Goal: Task Accomplishment & Management: Manage account settings

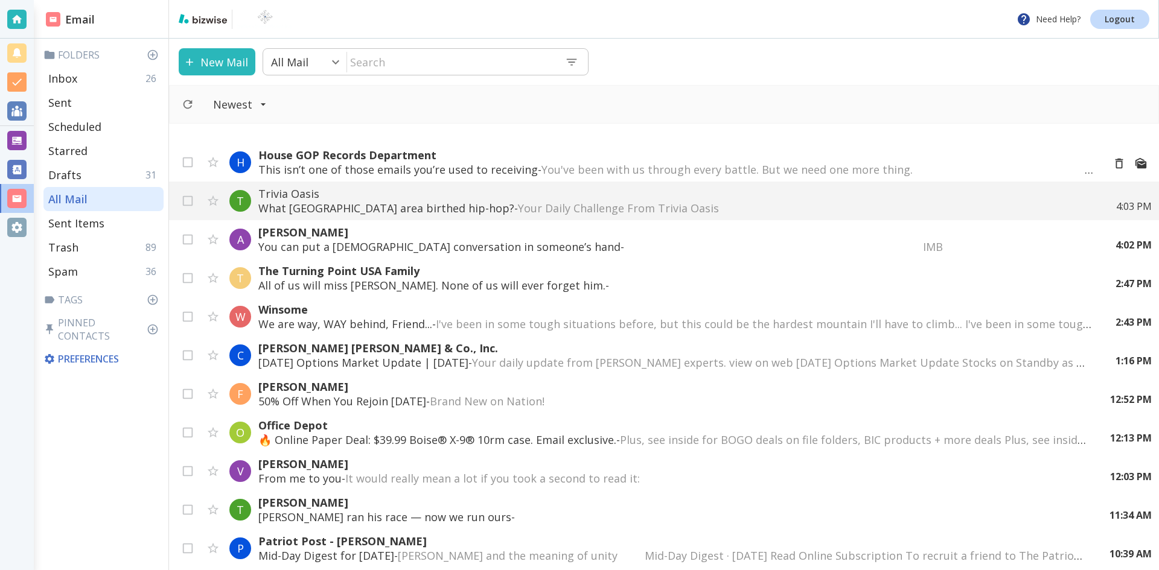
click at [505, 165] on p "This isn’t one of those emails you’re used to receiving - You've been with us t…" at bounding box center [675, 169] width 835 height 14
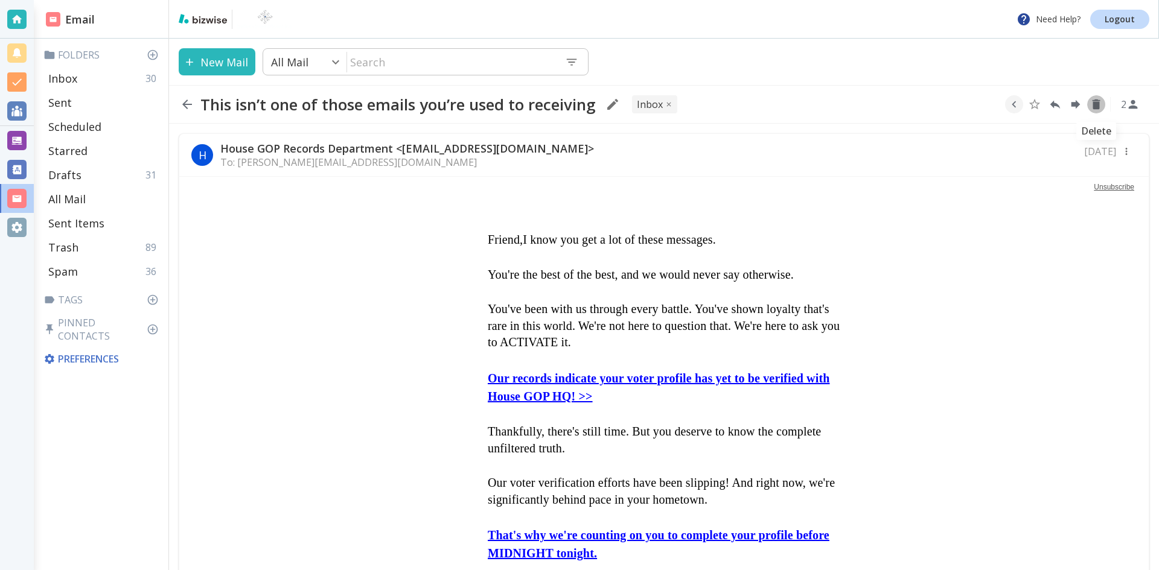
click at [1097, 101] on icon "Delete" at bounding box center [1095, 104] width 13 height 13
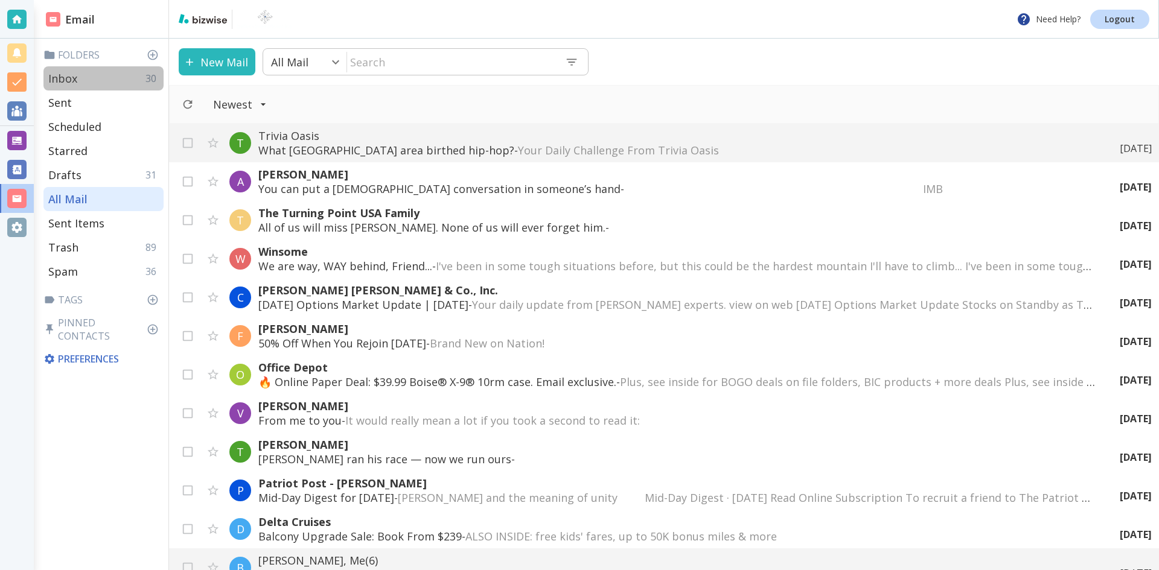
click at [68, 78] on p "Inbox" at bounding box center [62, 78] width 29 height 14
type input "0"
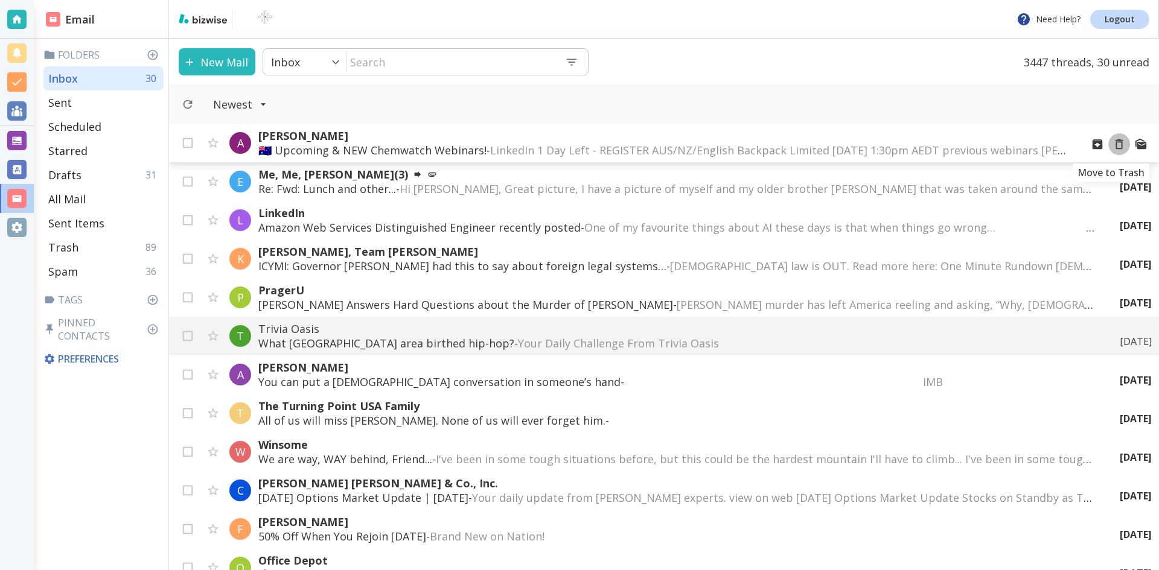
click at [1112, 145] on icon "Move to Trash" at bounding box center [1118, 144] width 13 height 13
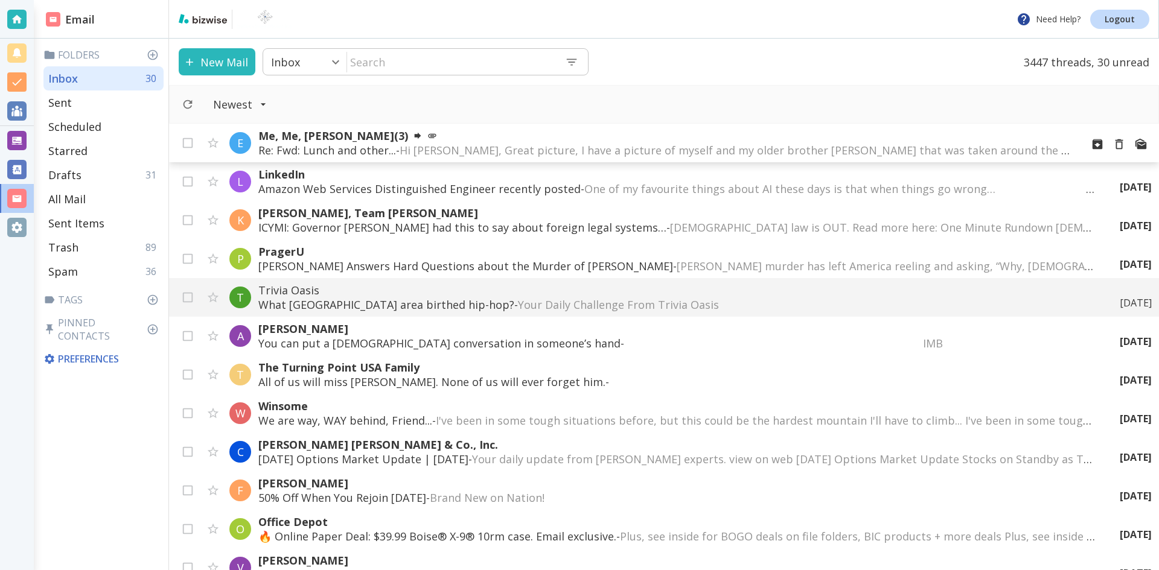
click at [460, 146] on span "Hi [PERSON_NAME], Great picture, I have a picture of myself and my older brothe…" at bounding box center [986, 150] width 1173 height 14
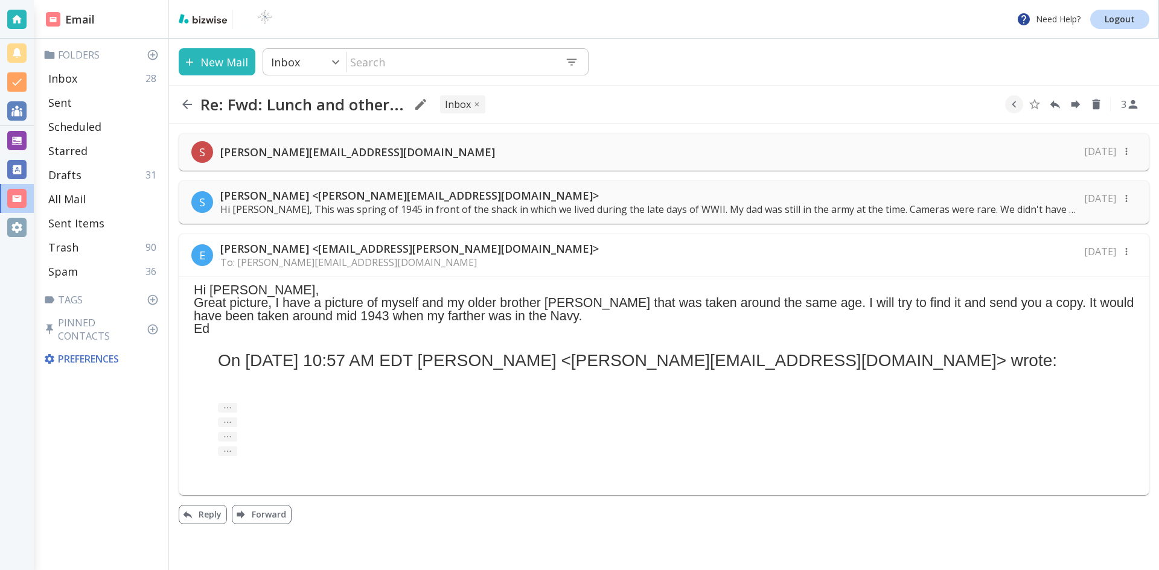
click at [829, 206] on p "Hi [PERSON_NAME], This was spring of 1945 in front of the shack in which we liv…" at bounding box center [648, 209] width 856 height 13
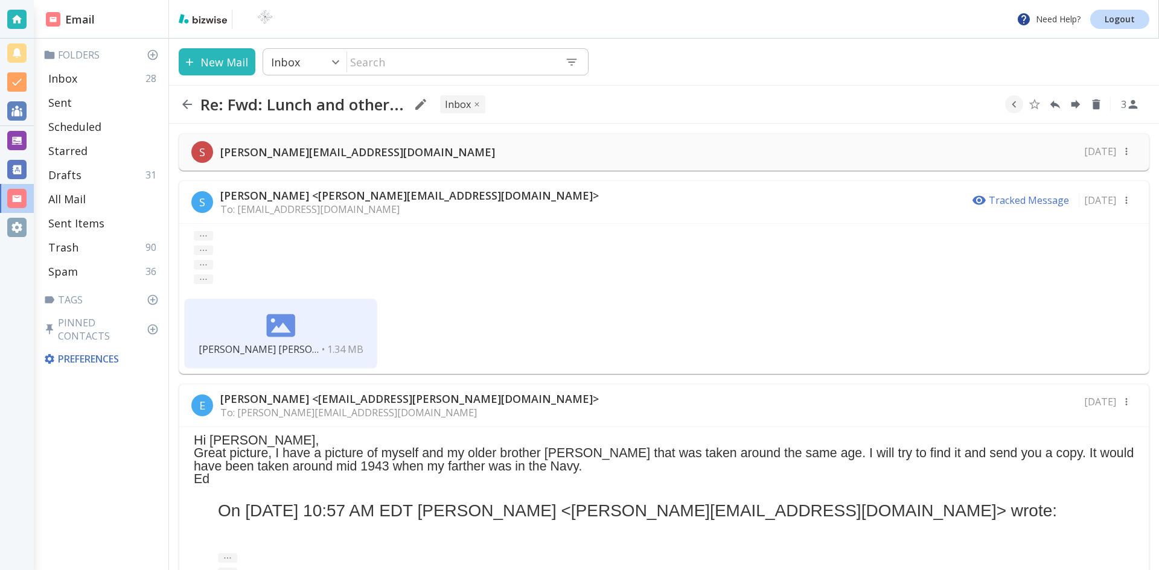
click at [287, 148] on p "[PERSON_NAME][EMAIL_ADDRESS][DOMAIN_NAME]" at bounding box center [357, 152] width 275 height 14
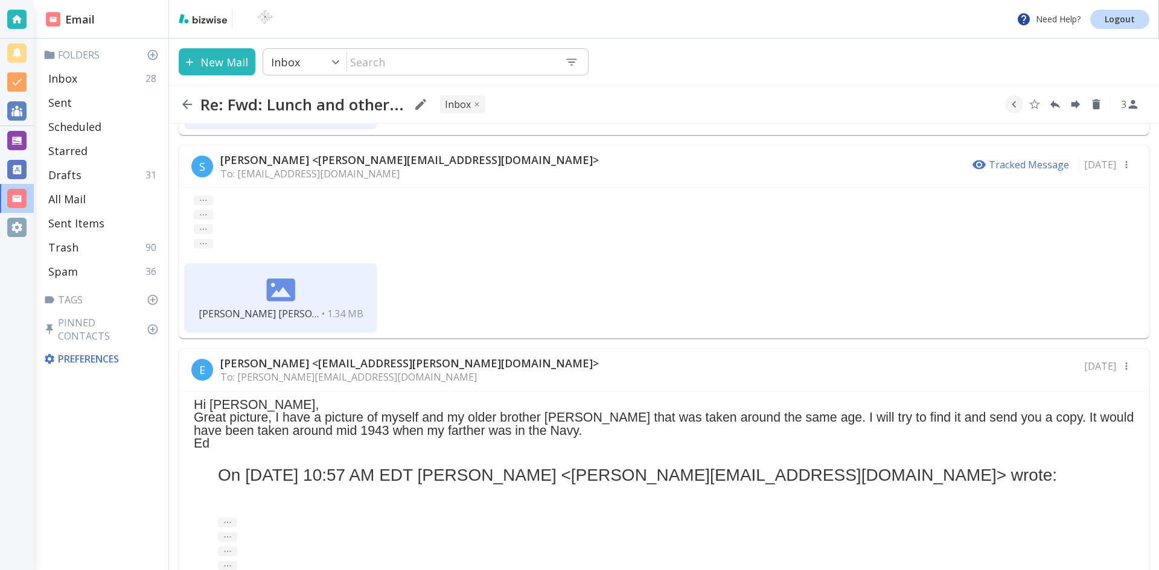
scroll to position [92, 0]
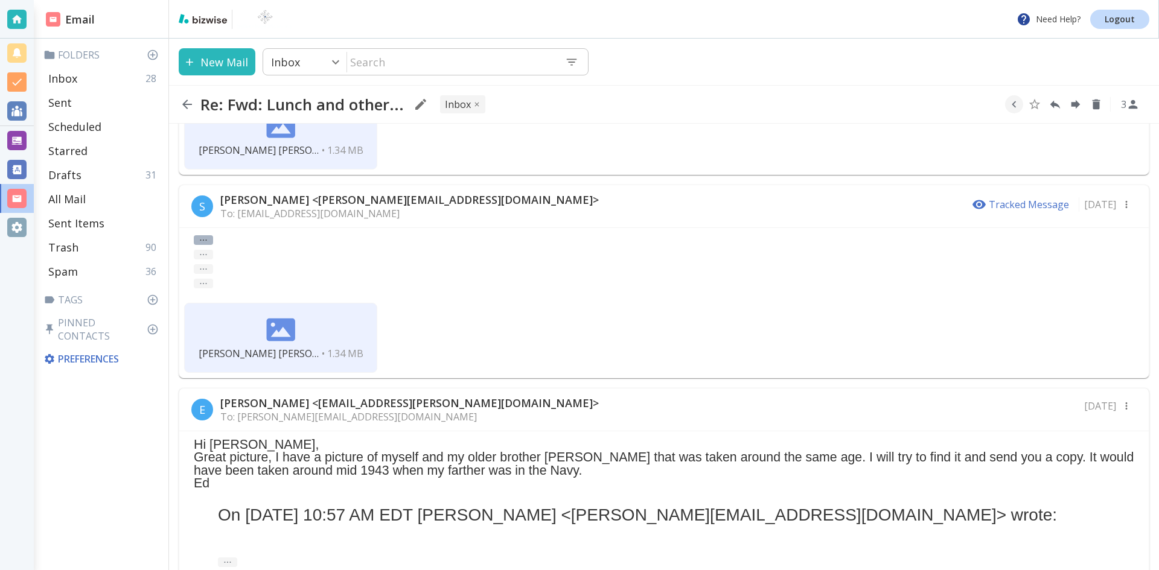
click at [202, 238] on button "..." at bounding box center [203, 240] width 19 height 10
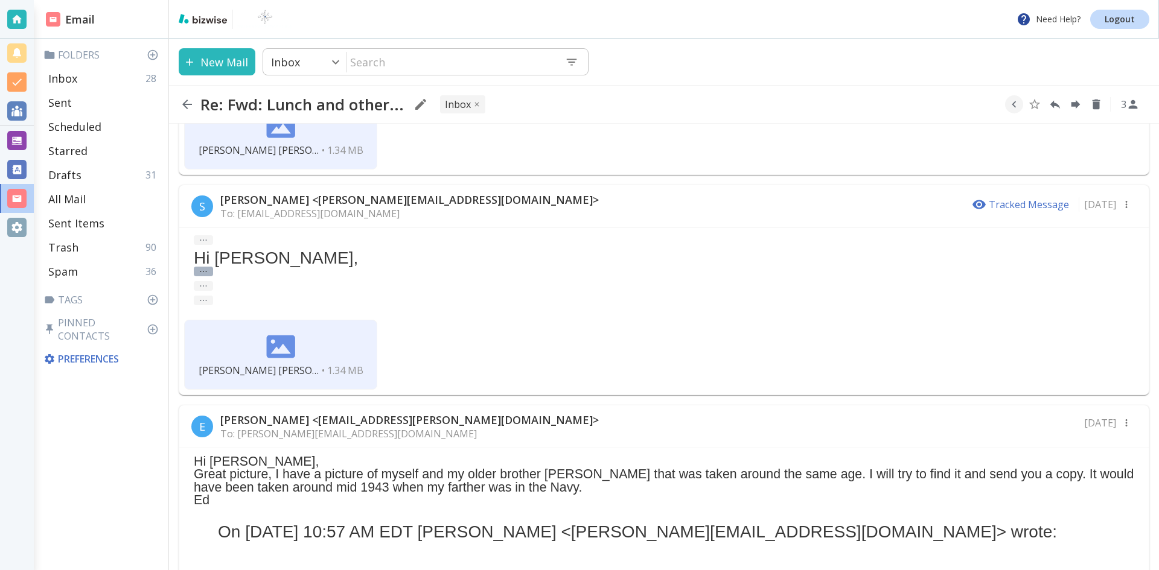
click at [203, 268] on button "..." at bounding box center [203, 272] width 19 height 10
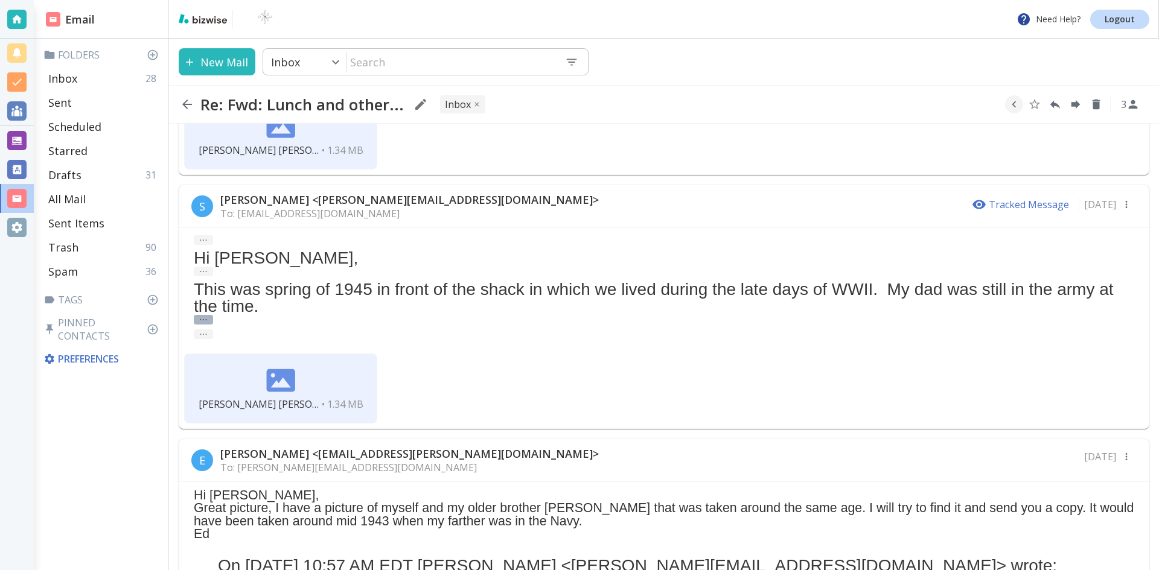
click at [200, 319] on button "..." at bounding box center [203, 320] width 19 height 10
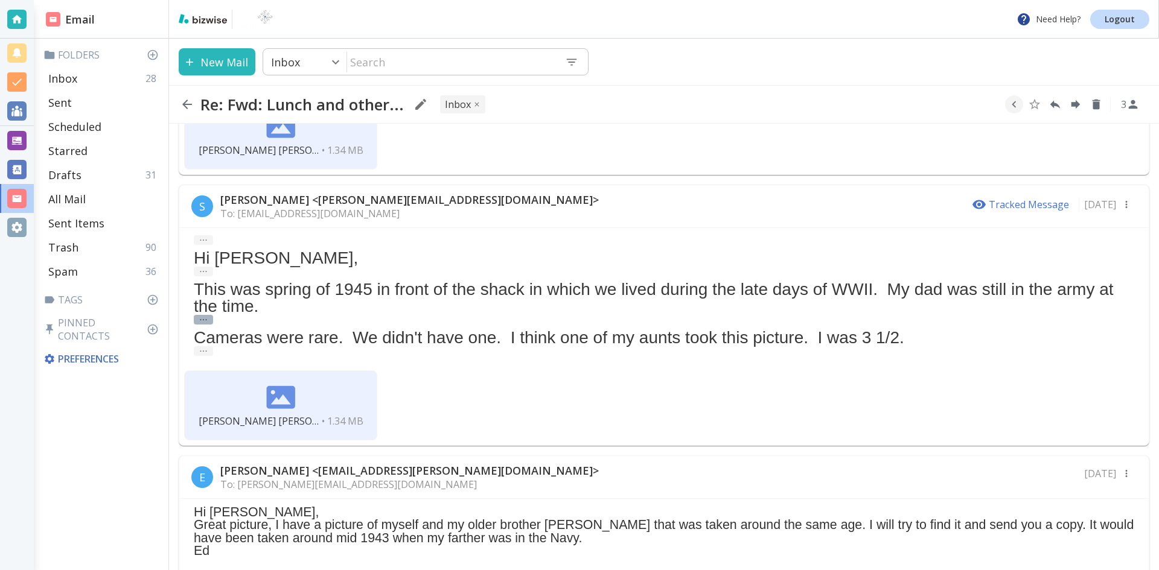
click at [199, 316] on button "..." at bounding box center [203, 320] width 19 height 10
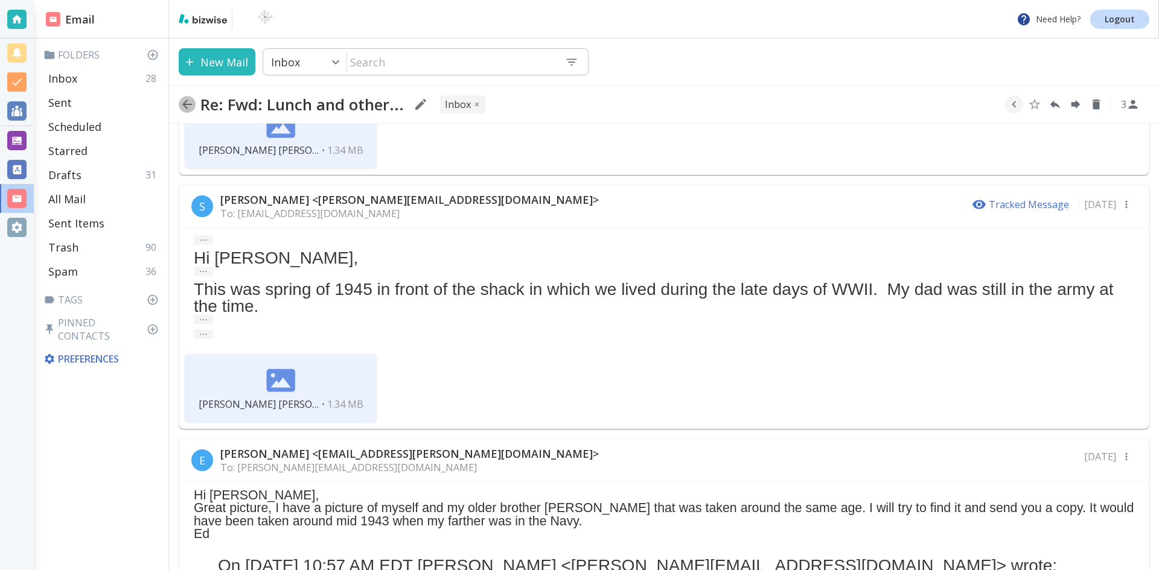
click at [188, 100] on icon "button" at bounding box center [187, 104] width 14 height 14
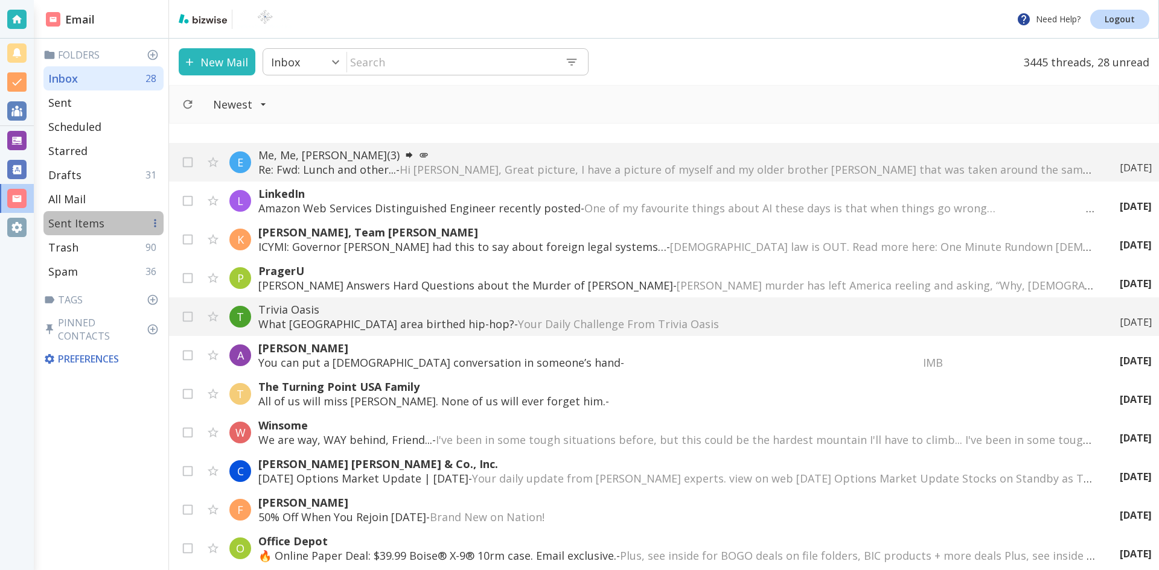
click at [66, 220] on p "Sent Items" at bounding box center [76, 223] width 56 height 14
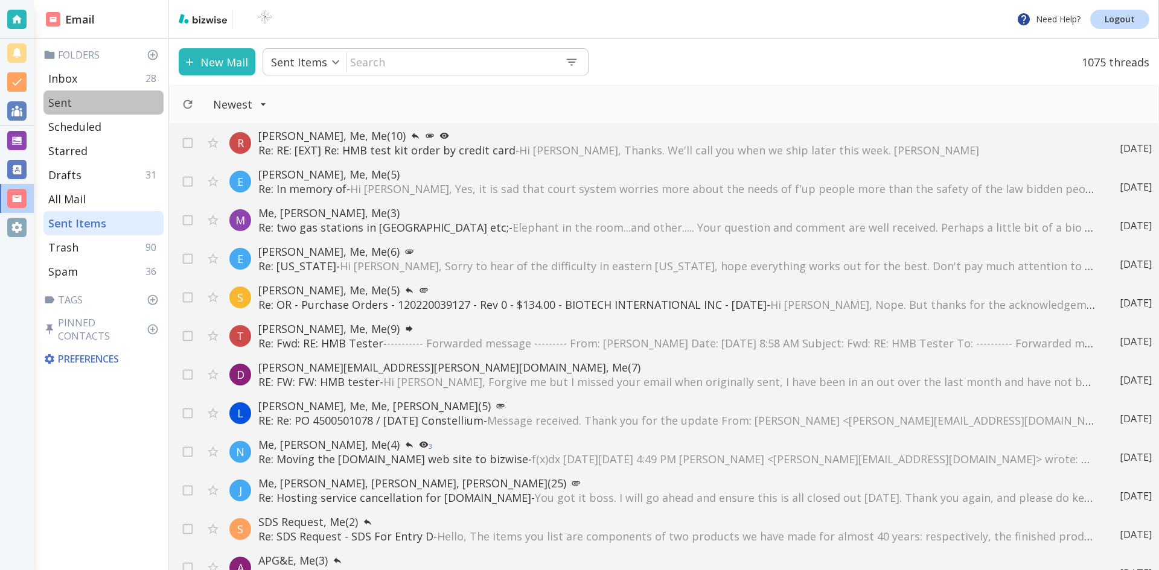
click at [62, 99] on p "Sent" at bounding box center [60, 102] width 24 height 14
type input "1"
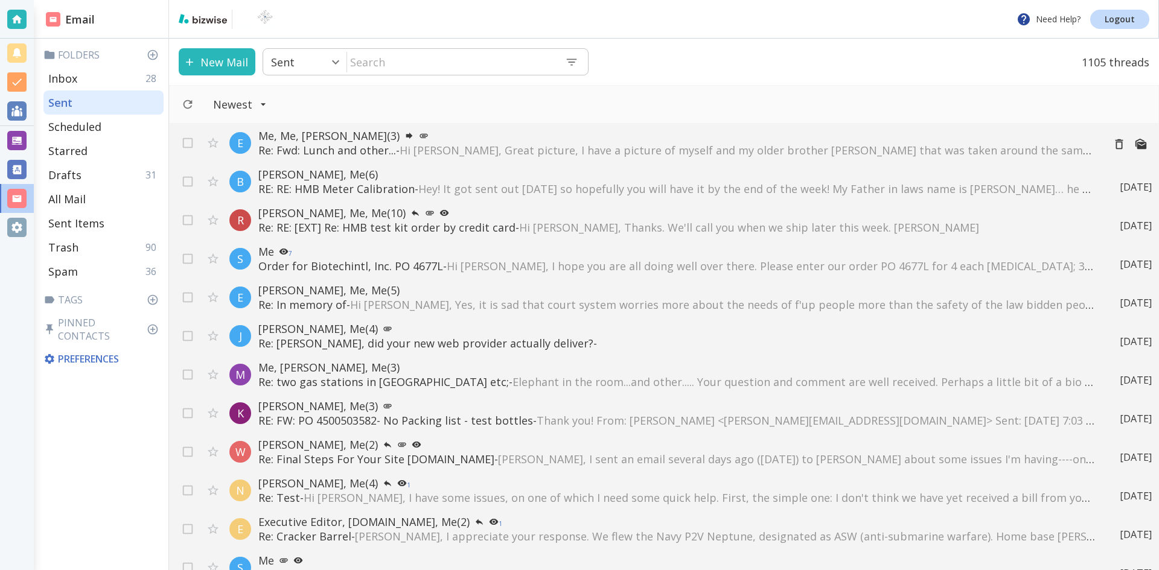
click at [462, 145] on span "Hi [PERSON_NAME], Great picture, I have a picture of myself and my older brothe…" at bounding box center [986, 150] width 1173 height 14
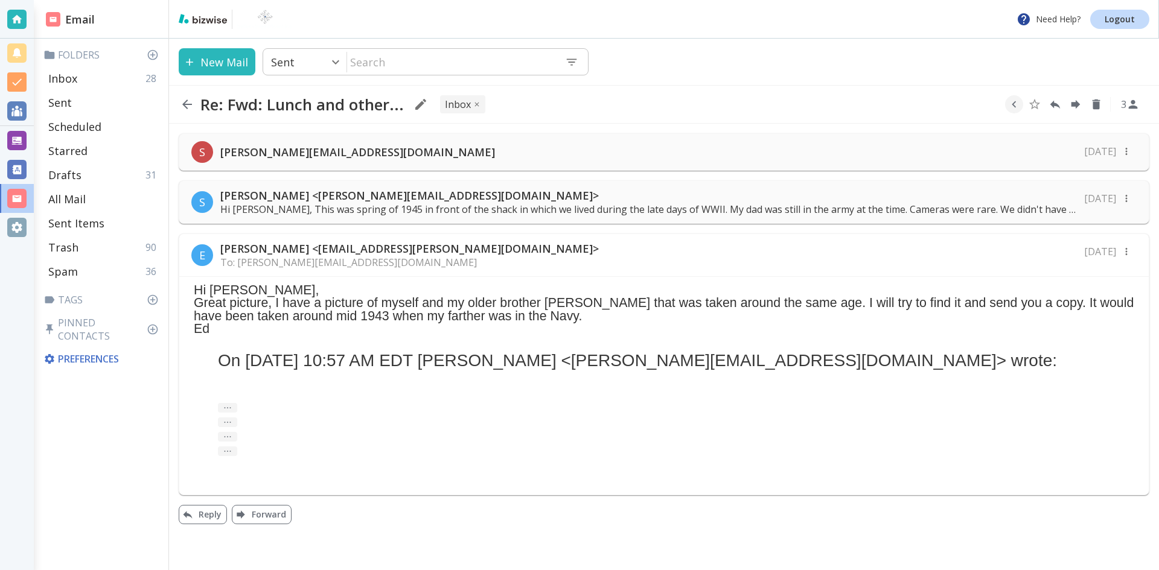
click at [474, 205] on p "Hi [PERSON_NAME], This was spring of 1945 in front of the shack in which we liv…" at bounding box center [648, 209] width 856 height 13
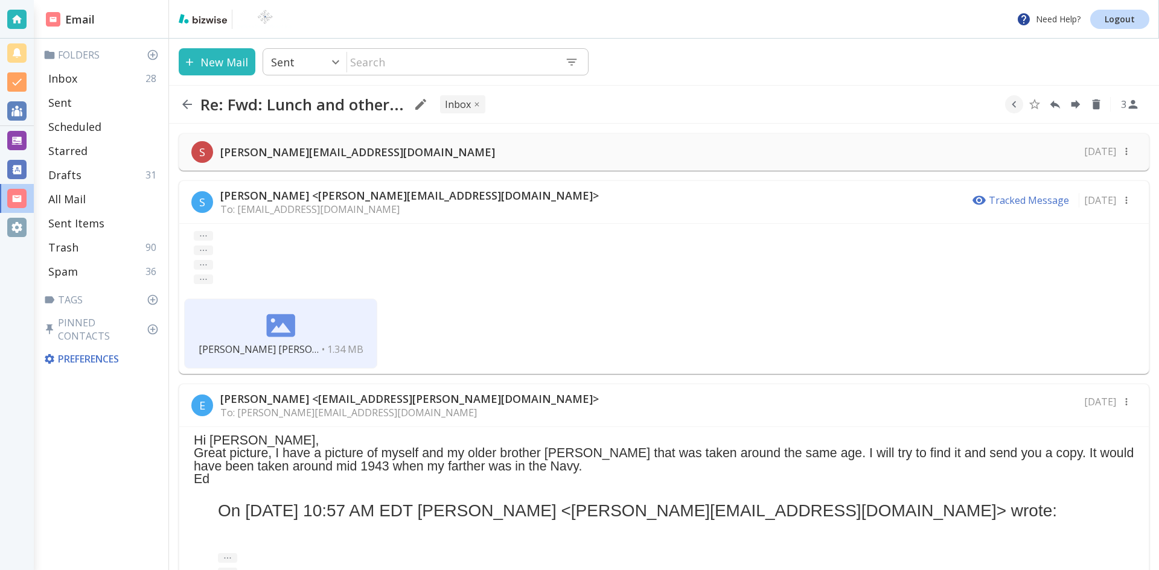
click at [274, 206] on p "To: [EMAIL_ADDRESS][DOMAIN_NAME]" at bounding box center [409, 209] width 378 height 13
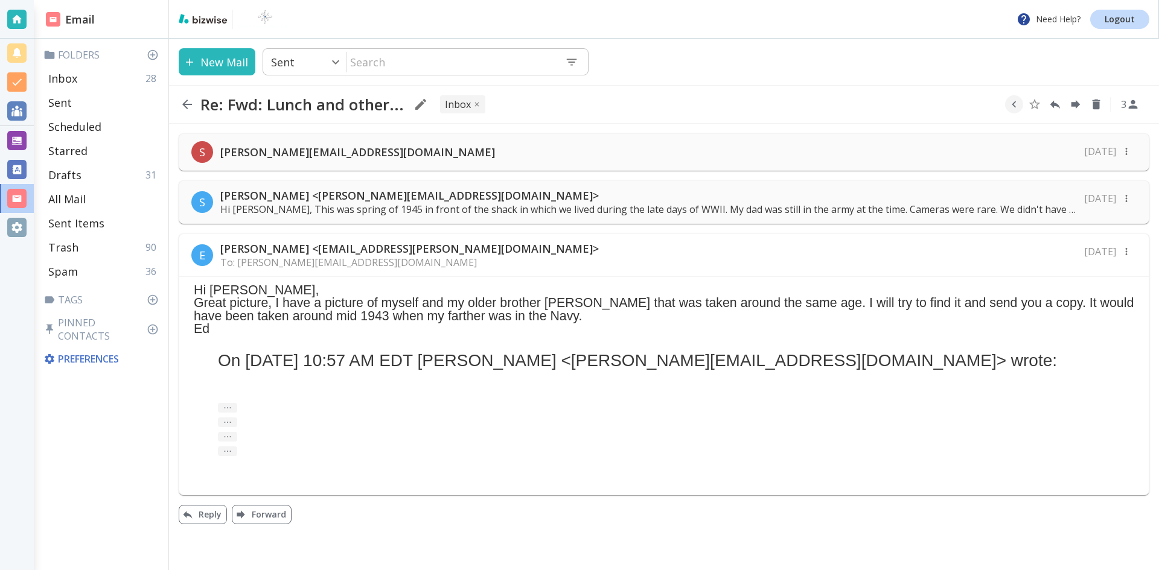
click at [334, 206] on p "Hi [PERSON_NAME], This was spring of 1945 in front of the shack in which we liv…" at bounding box center [648, 209] width 856 height 13
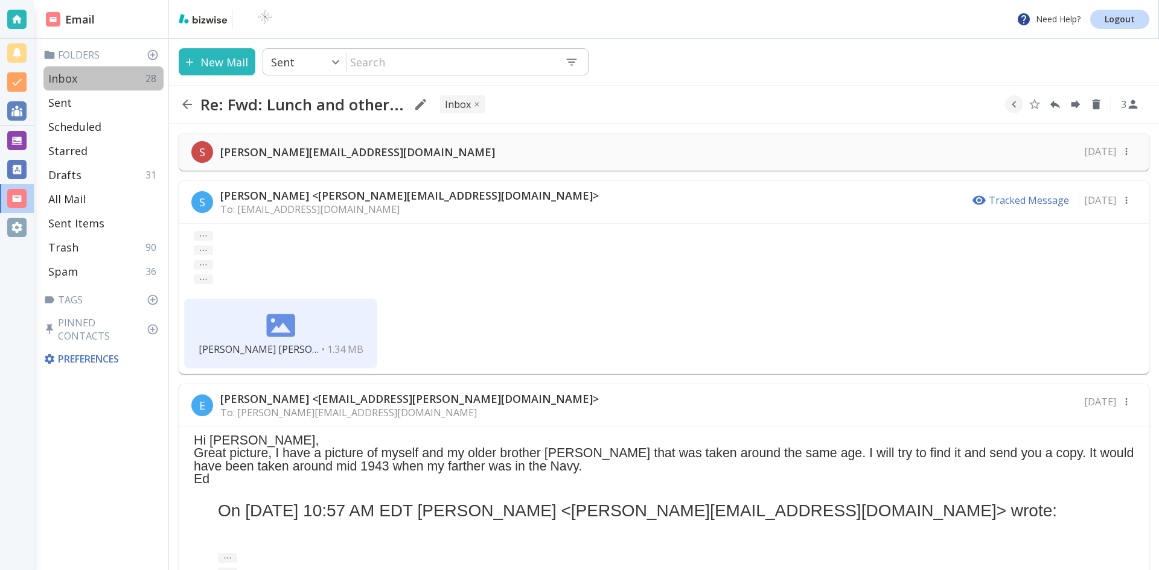
click at [62, 77] on p "Inbox" at bounding box center [62, 78] width 29 height 14
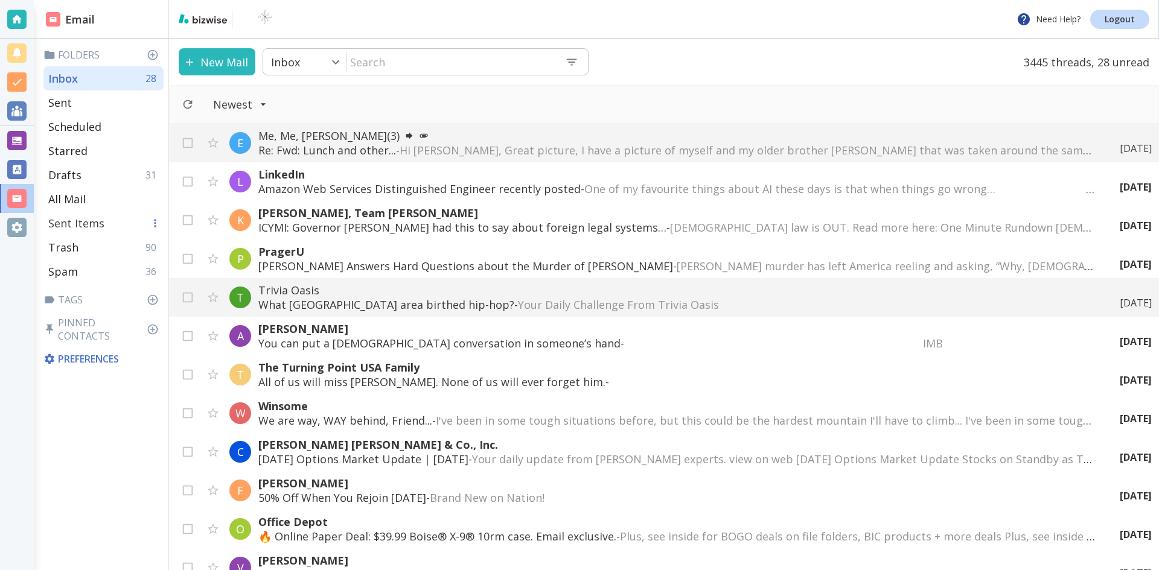
click at [64, 220] on p "Sent Items" at bounding box center [76, 223] width 56 height 14
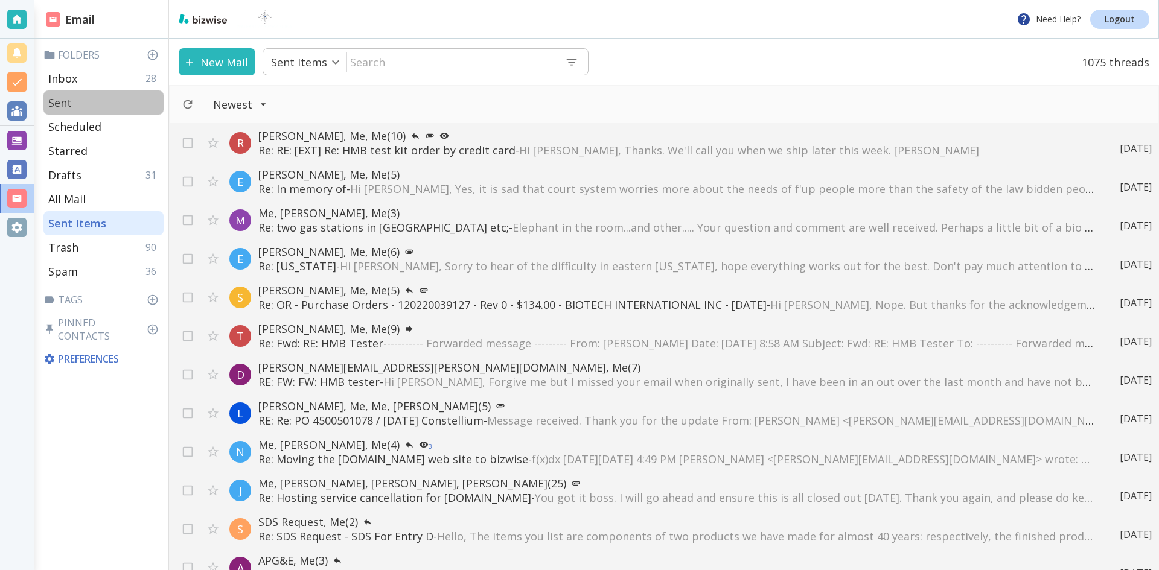
click at [56, 100] on p "Sent" at bounding box center [60, 102] width 24 height 14
type input "1"
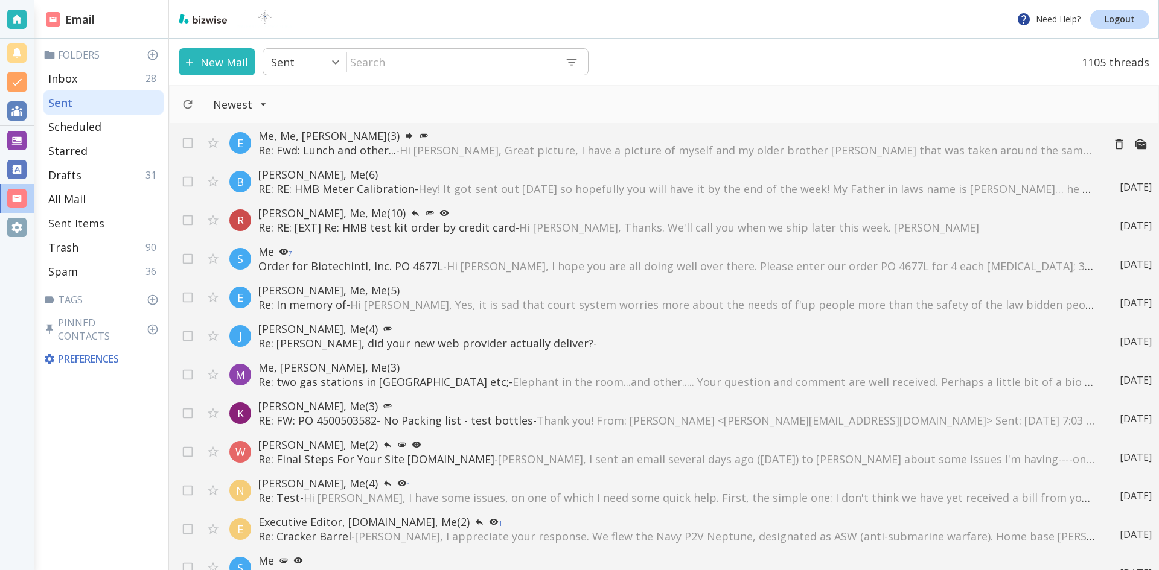
click at [540, 145] on span "Hi [PERSON_NAME], Great picture, I have a picture of myself and my older brothe…" at bounding box center [986, 150] width 1173 height 14
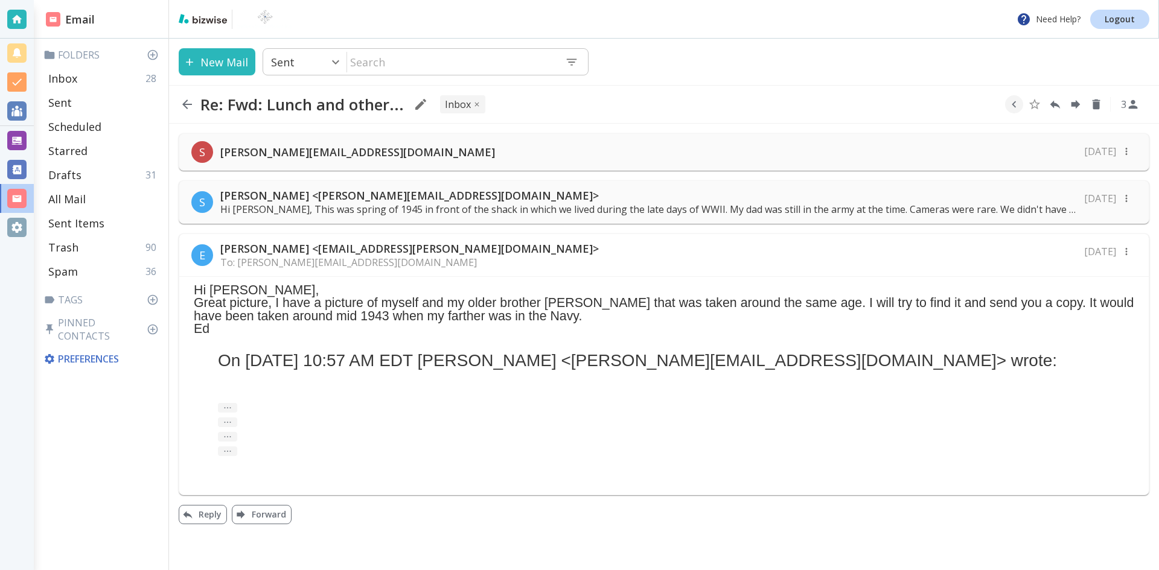
drag, startPoint x: 419, startPoint y: 203, endPoint x: 558, endPoint y: 135, distance: 154.9
click at [558, 135] on div "S [PERSON_NAME][EMAIL_ADDRESS][DOMAIN_NAME] [DATE]" at bounding box center [664, 151] width 971 height 37
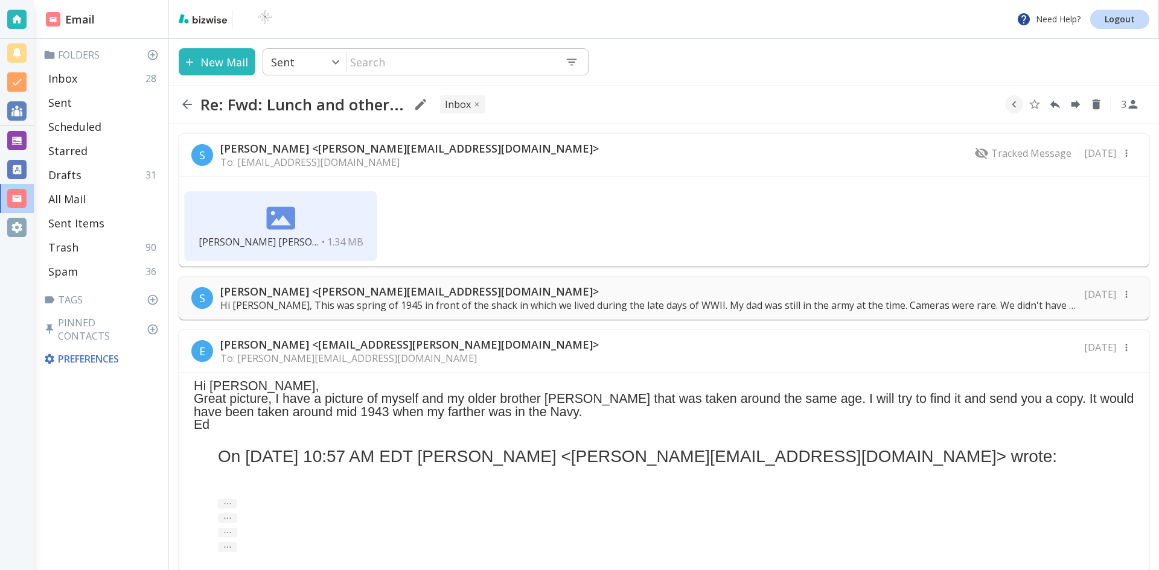
click at [482, 197] on div "[PERSON_NAME] [PERSON_NAME].jpg • 1.34 MB" at bounding box center [663, 227] width 969 height 80
click at [283, 219] on img at bounding box center [280, 218] width 29 height 29
click at [203, 294] on p "S" at bounding box center [202, 298] width 6 height 14
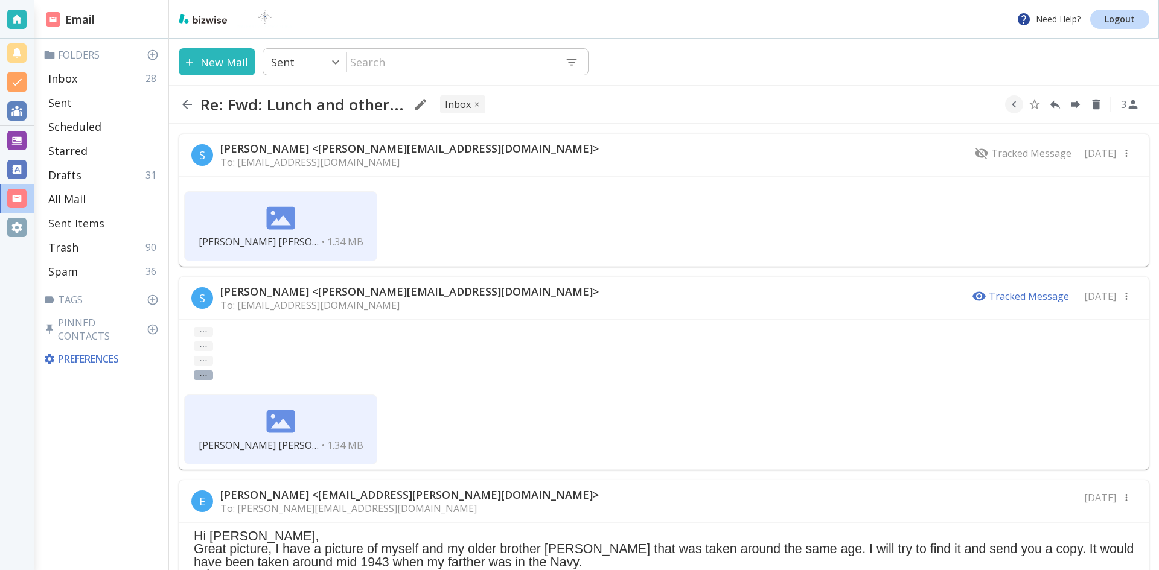
click at [203, 375] on button "..." at bounding box center [203, 376] width 19 height 10
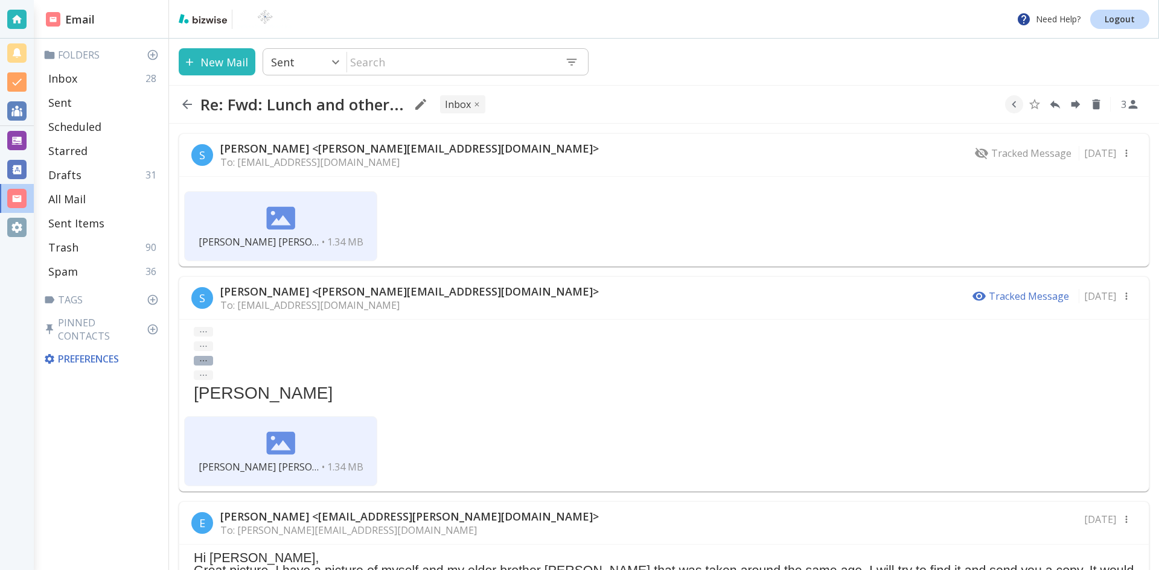
click at [203, 359] on button "..." at bounding box center [203, 361] width 19 height 10
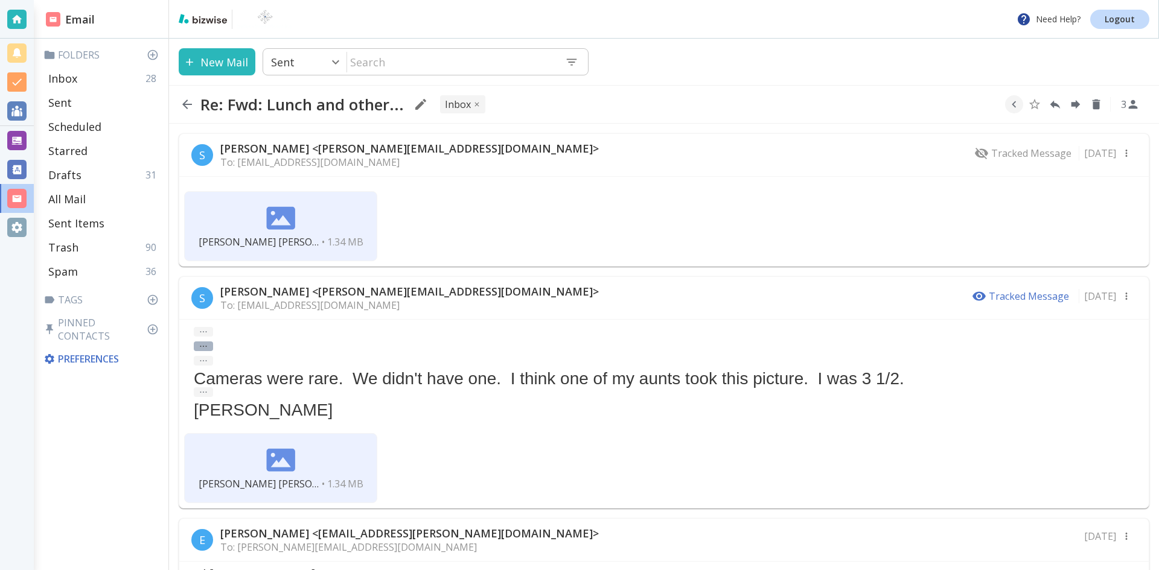
click at [202, 345] on button "..." at bounding box center [203, 347] width 19 height 10
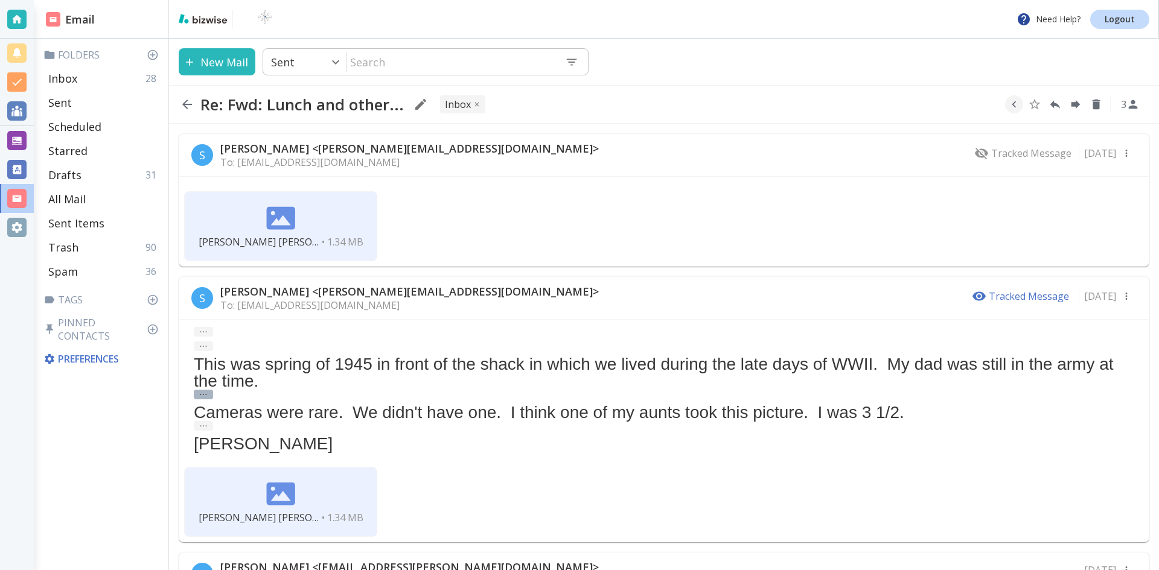
drag, startPoint x: 205, startPoint y: 391, endPoint x: 211, endPoint y: 390, distance: 6.2
click at [211, 390] on div "... ... This was spring of 1945 in front of the shack in which we lived during …" at bounding box center [664, 390] width 940 height 126
click at [204, 392] on button "..." at bounding box center [203, 395] width 19 height 10
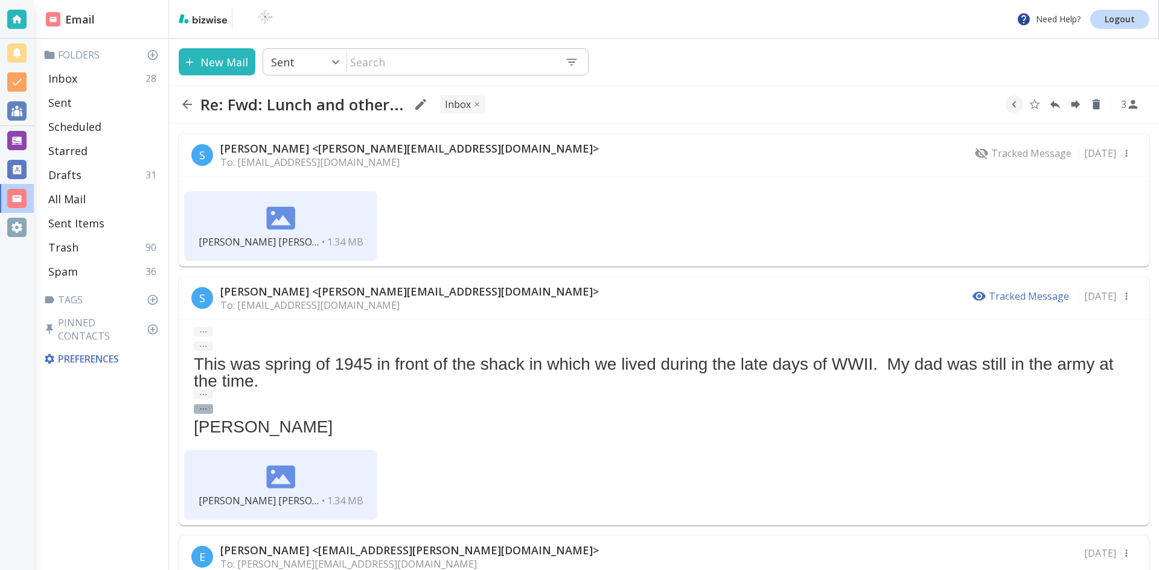
click at [202, 407] on button "..." at bounding box center [203, 409] width 19 height 10
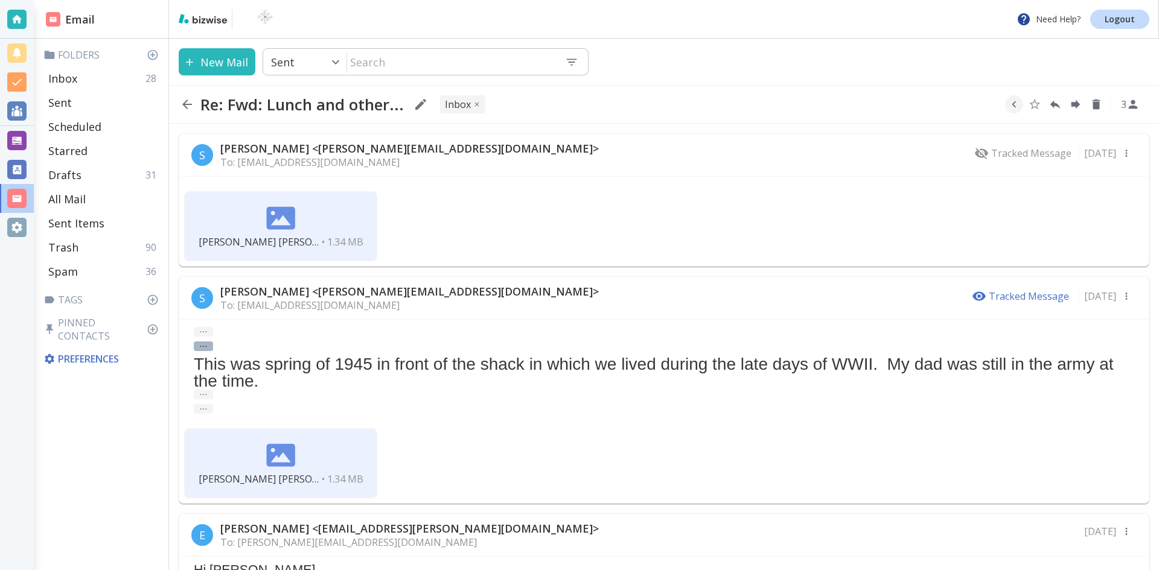
click at [202, 343] on button "..." at bounding box center [203, 347] width 19 height 10
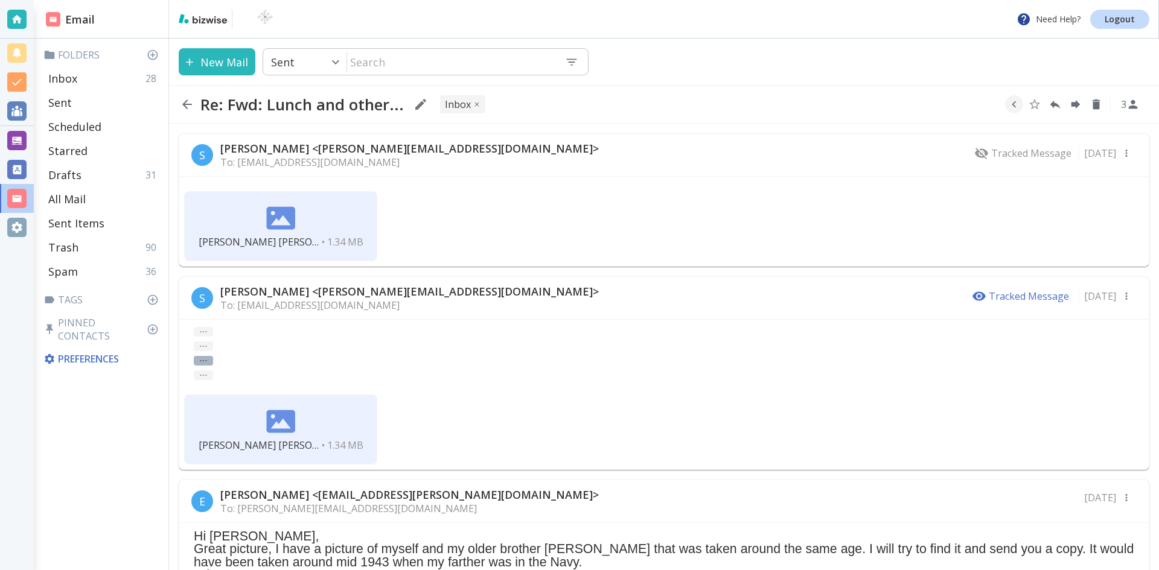
click at [201, 360] on button "..." at bounding box center [203, 361] width 19 height 10
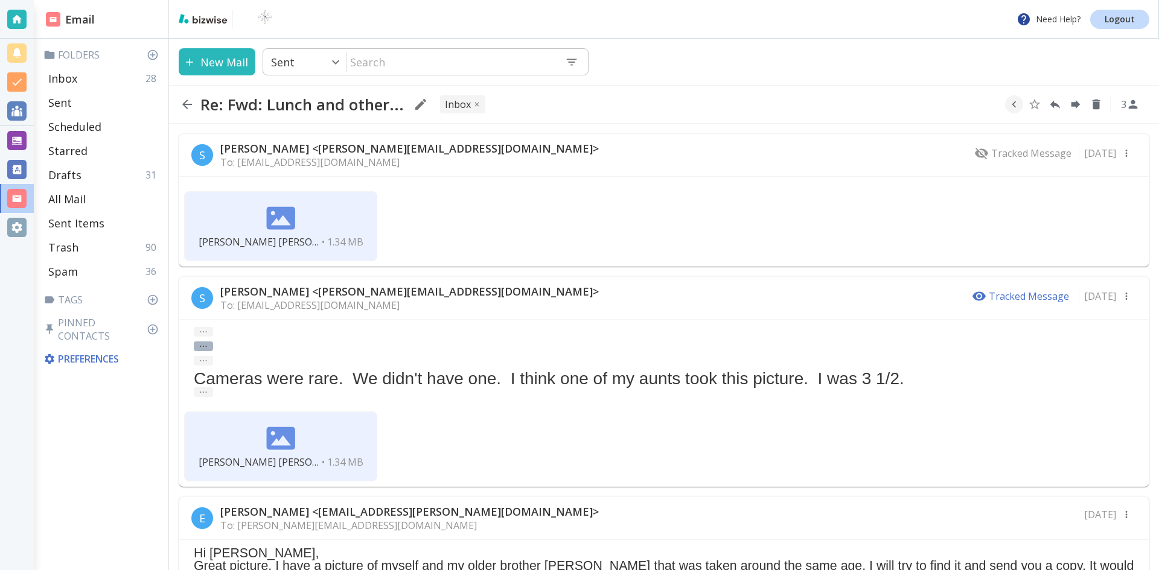
click at [205, 345] on button "..." at bounding box center [203, 347] width 19 height 10
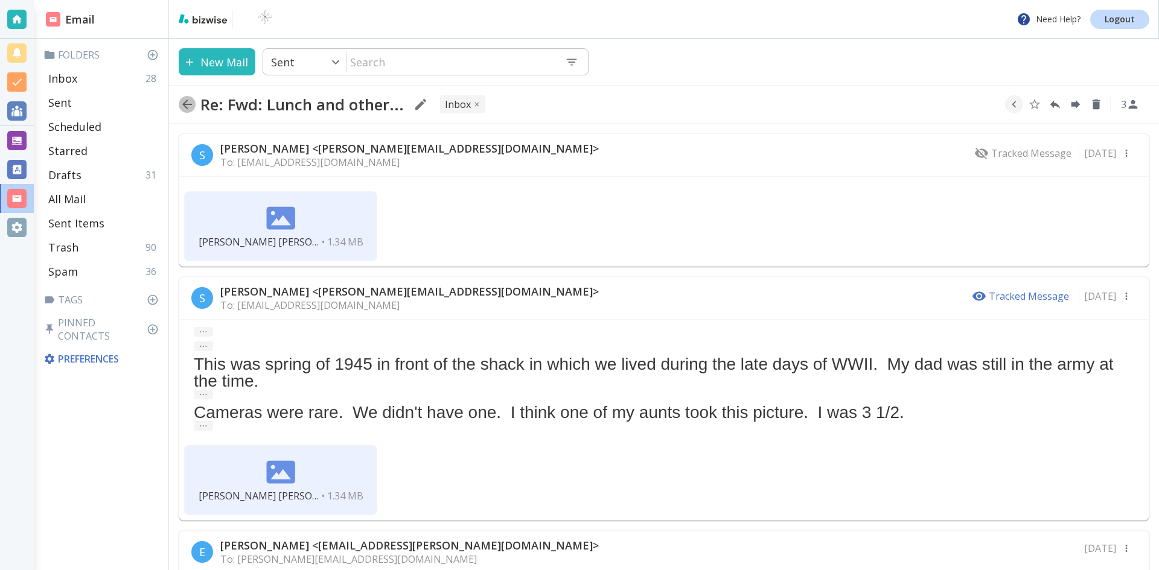
click at [185, 102] on icon "button" at bounding box center [187, 105] width 10 height 10
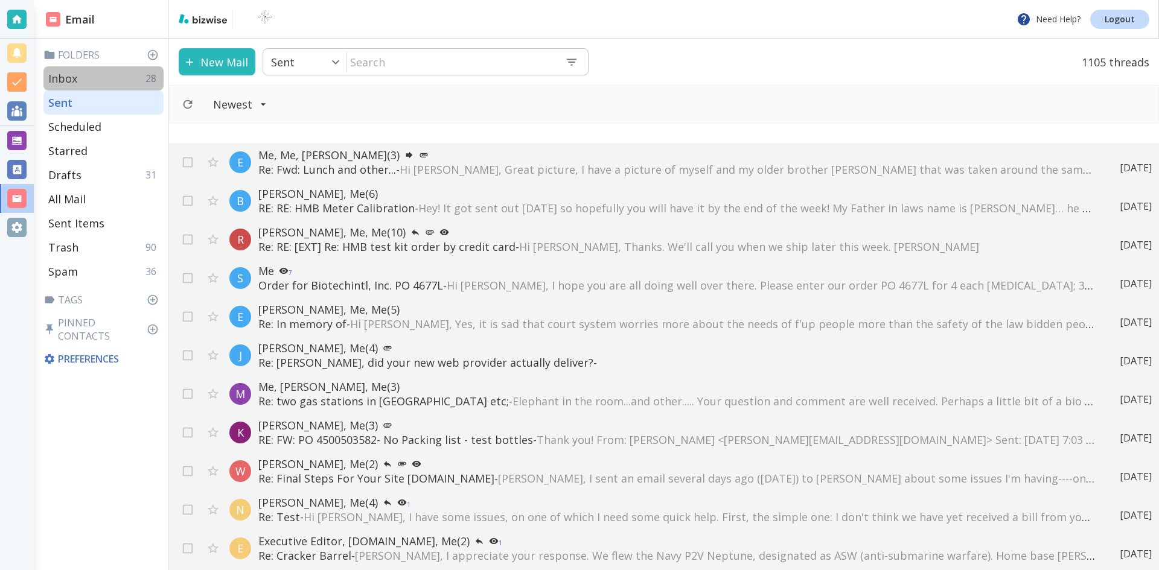
click at [72, 78] on p "Inbox" at bounding box center [62, 78] width 29 height 14
type input "0"
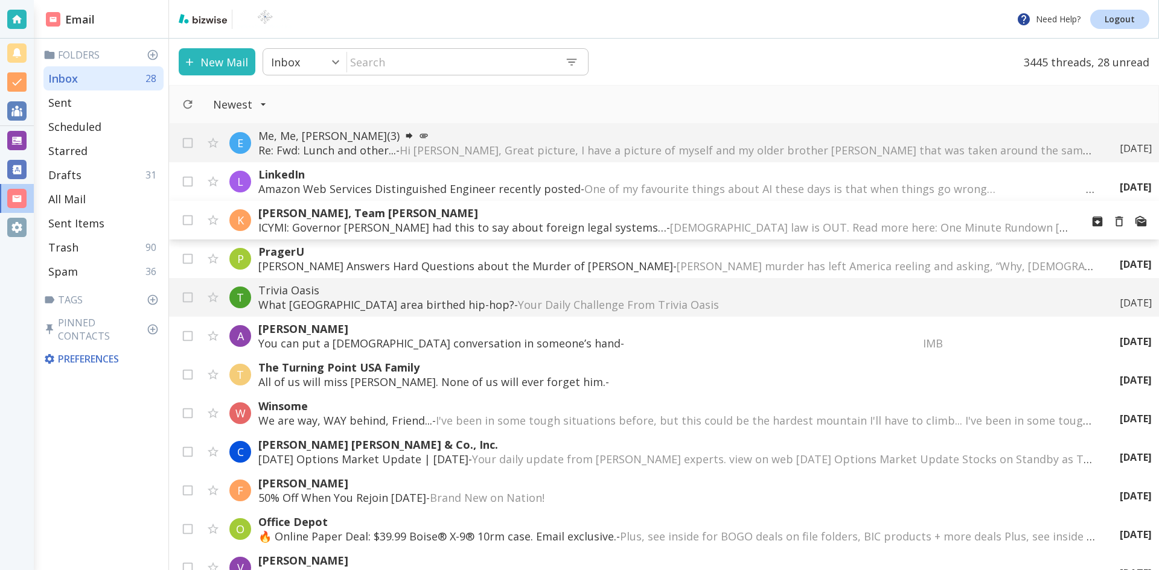
click at [445, 225] on p "ICYMI: Governor [PERSON_NAME] had this to say about foreign legal systems… - [D…" at bounding box center [665, 227] width 814 height 14
